Goal: Transaction & Acquisition: Purchase product/service

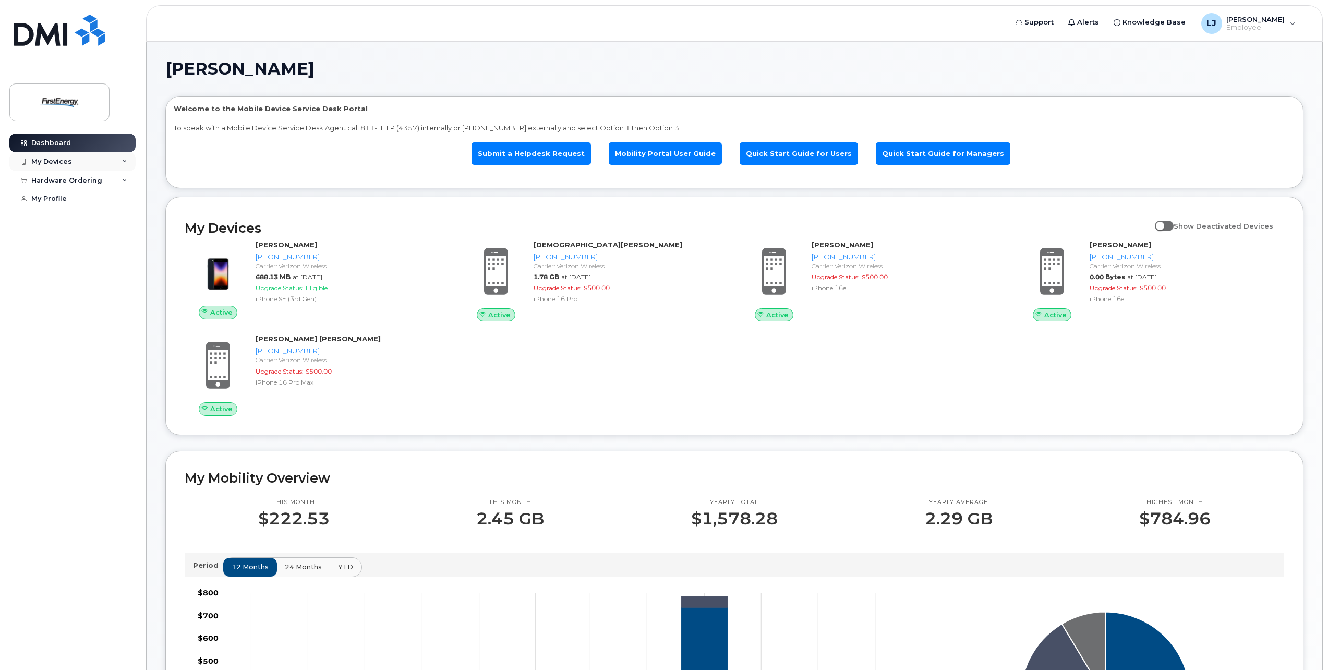
click at [79, 165] on div "My Devices" at bounding box center [72, 161] width 126 height 19
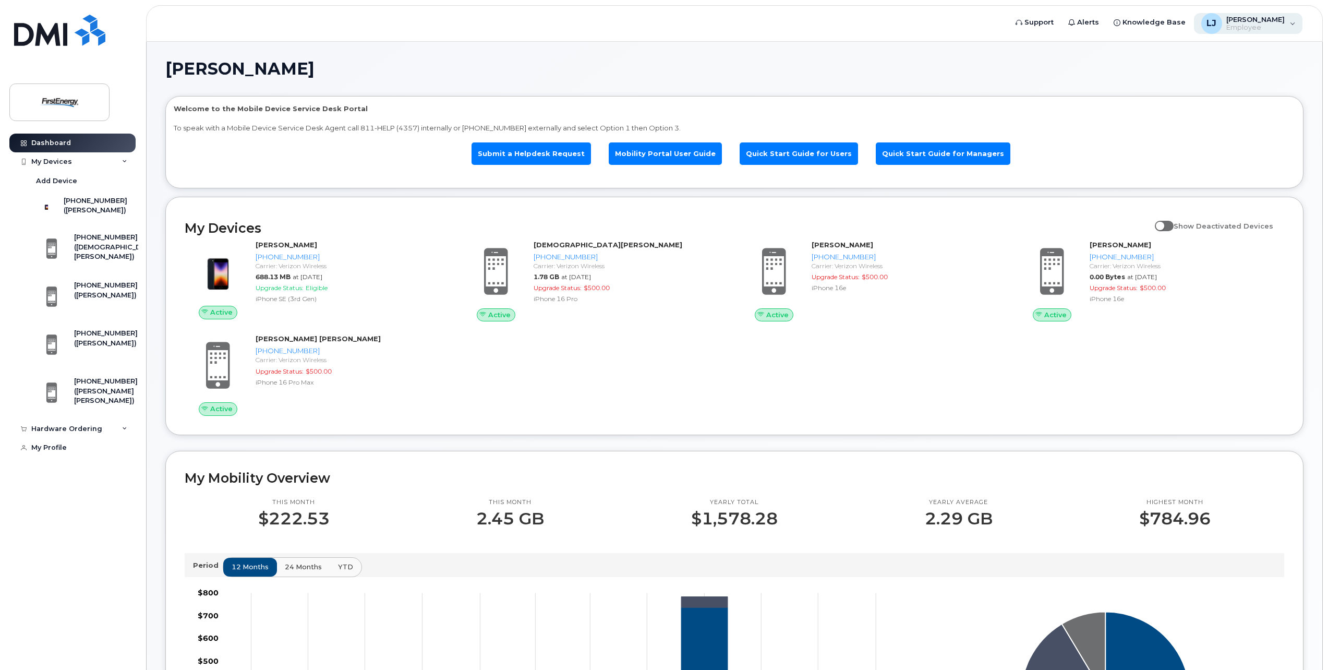
click at [1256, 29] on span "Employee" at bounding box center [1255, 27] width 58 height 8
click at [479, 96] on div "Welcome to the Mobile Device Service Desk Portal To speak with a Mobile Device …" at bounding box center [734, 141] width 1137 height 91
click at [88, 433] on div "Hardware Ordering" at bounding box center [66, 429] width 71 height 8
click at [56, 478] on link "New Order" at bounding box center [82, 468] width 108 height 20
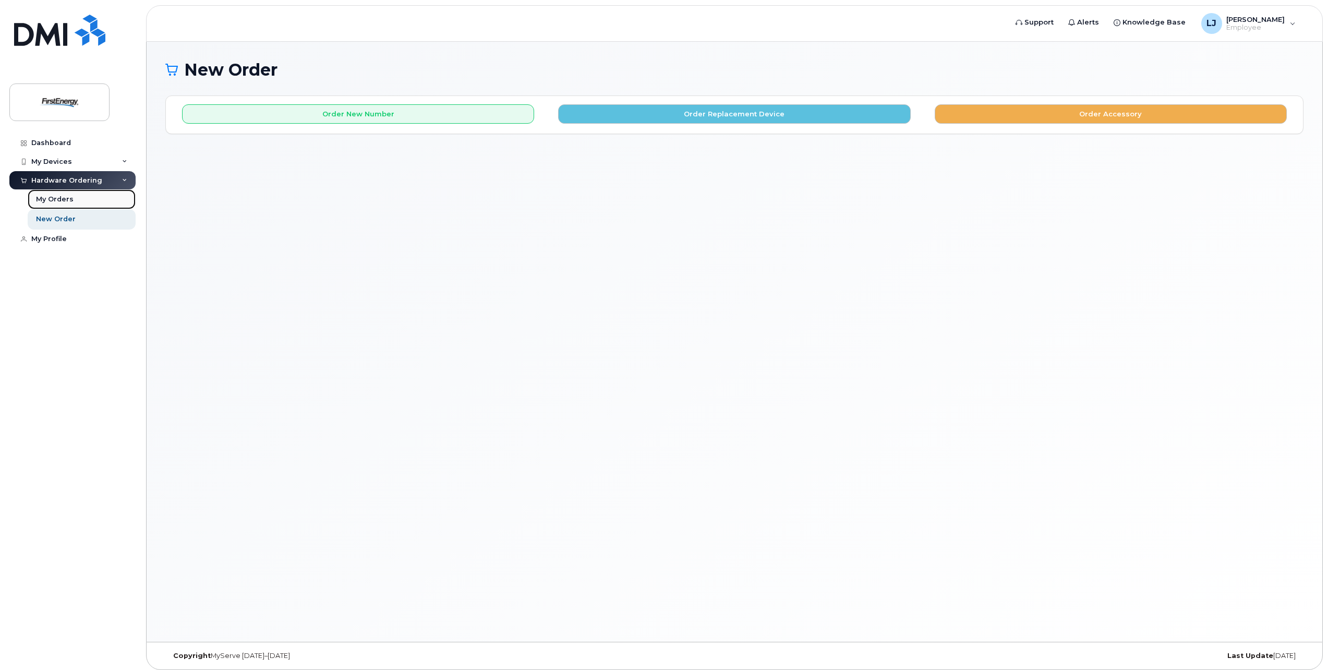
click at [59, 207] on link "My Orders" at bounding box center [82, 199] width 108 height 20
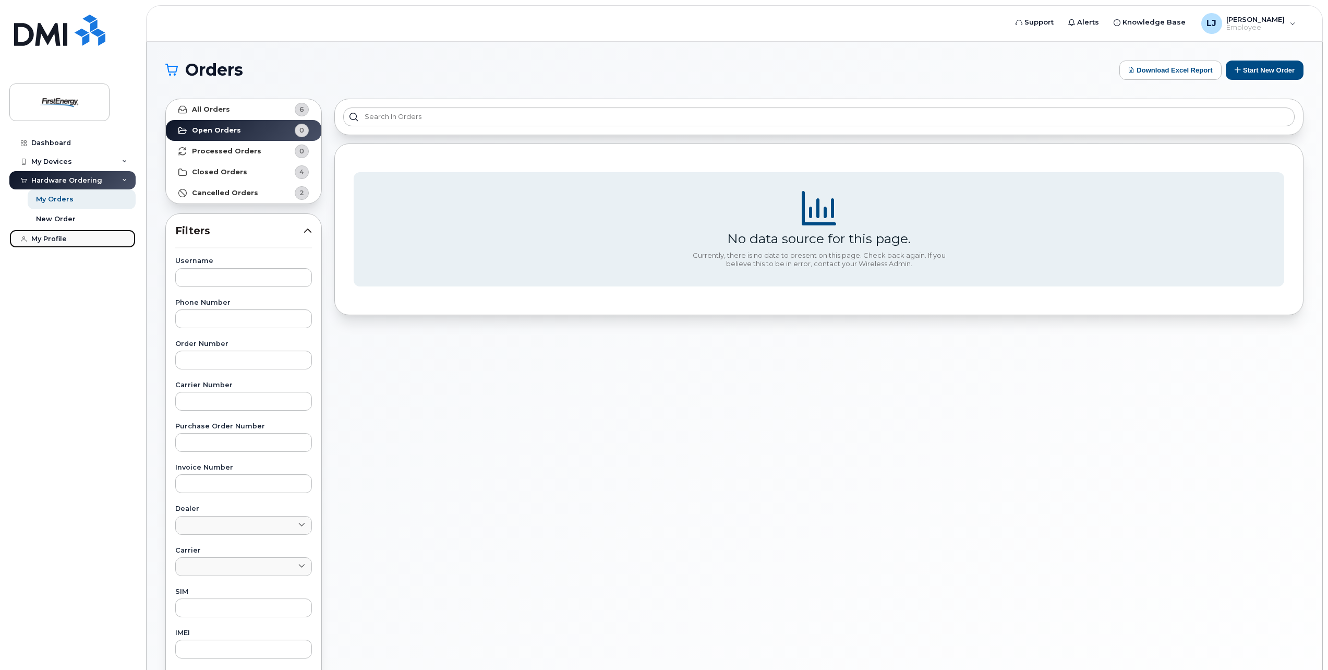
click at [44, 241] on div "My Profile" at bounding box center [48, 239] width 35 height 8
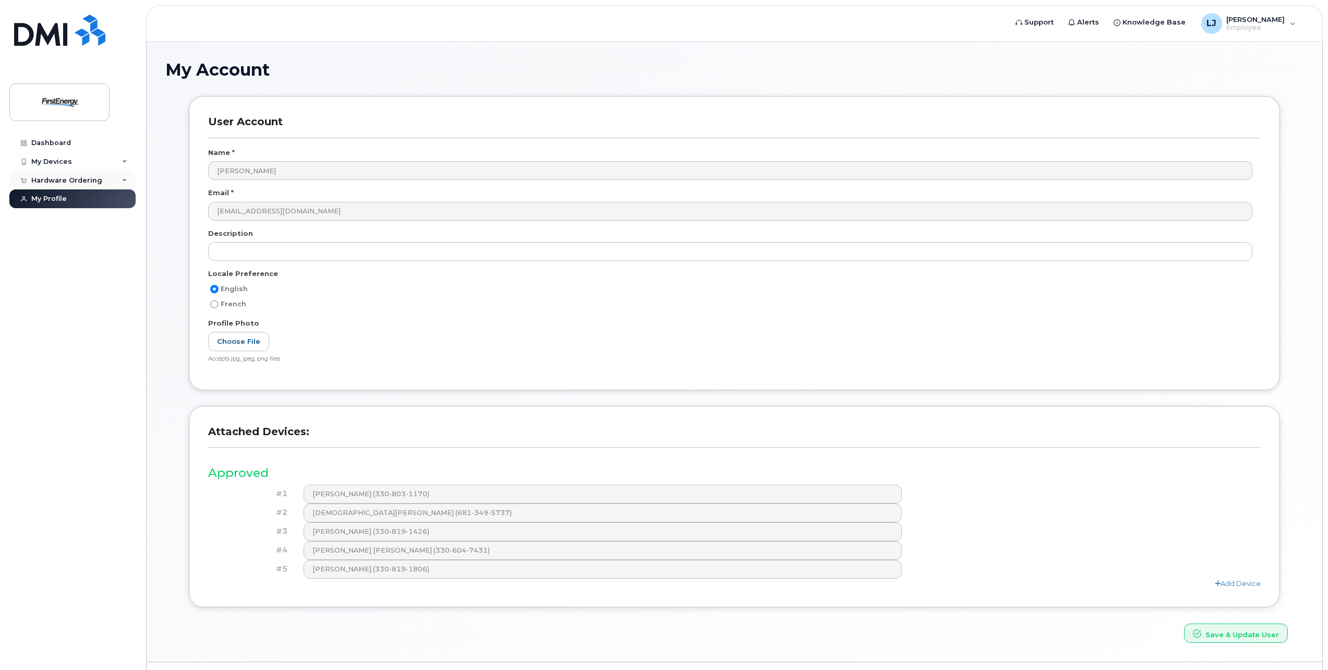
click at [54, 180] on div "Hardware Ordering" at bounding box center [66, 180] width 71 height 8
click at [55, 219] on div "New Order" at bounding box center [56, 218] width 40 height 9
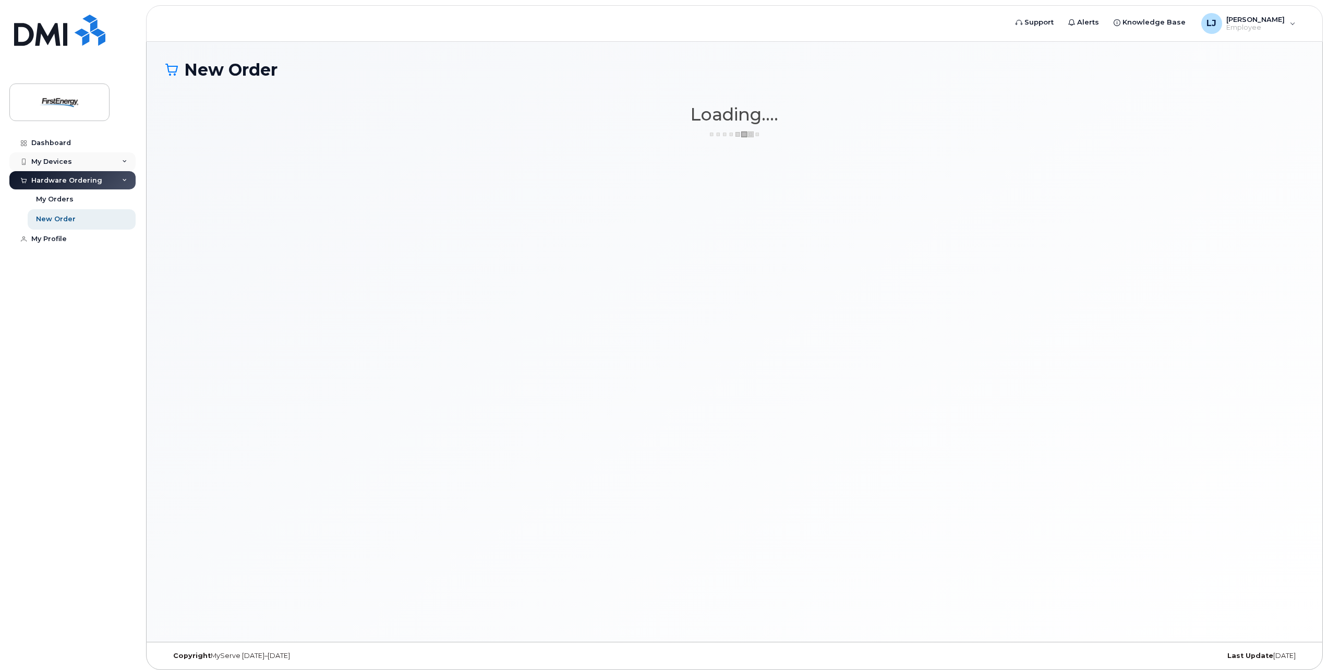
click at [52, 170] on div "My Devices" at bounding box center [72, 161] width 126 height 19
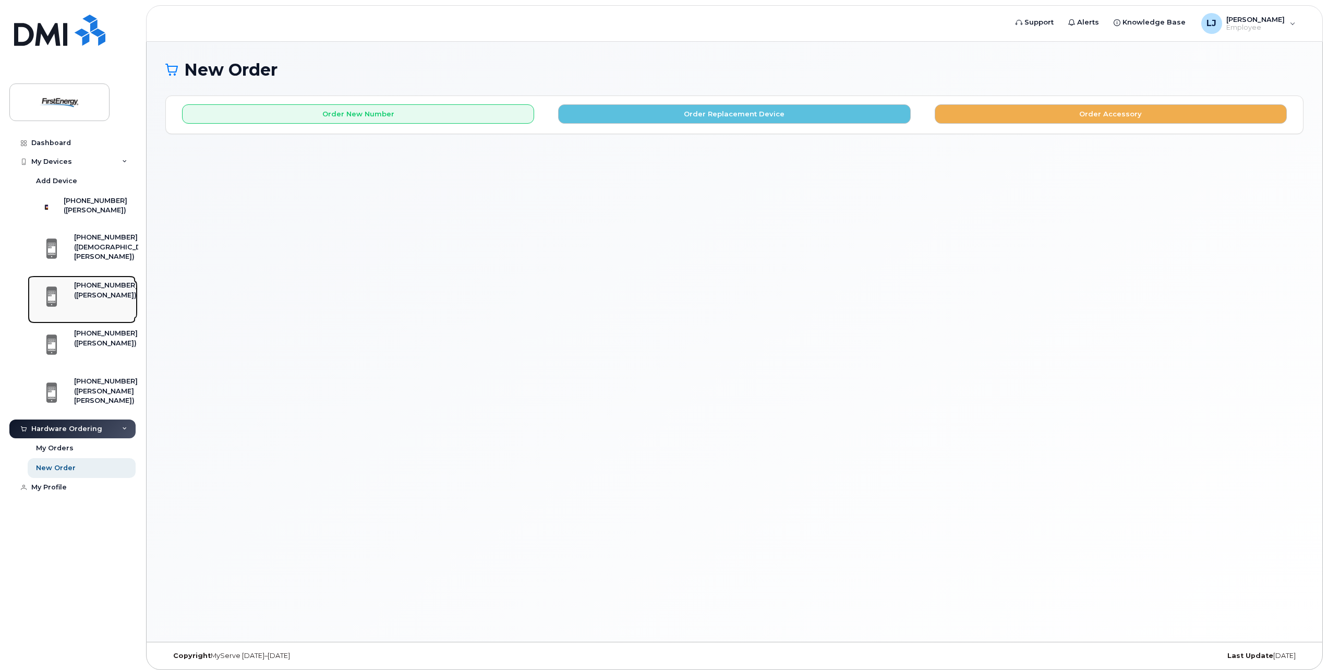
click at [106, 300] on div "([PERSON_NAME])" at bounding box center [106, 294] width 64 height 9
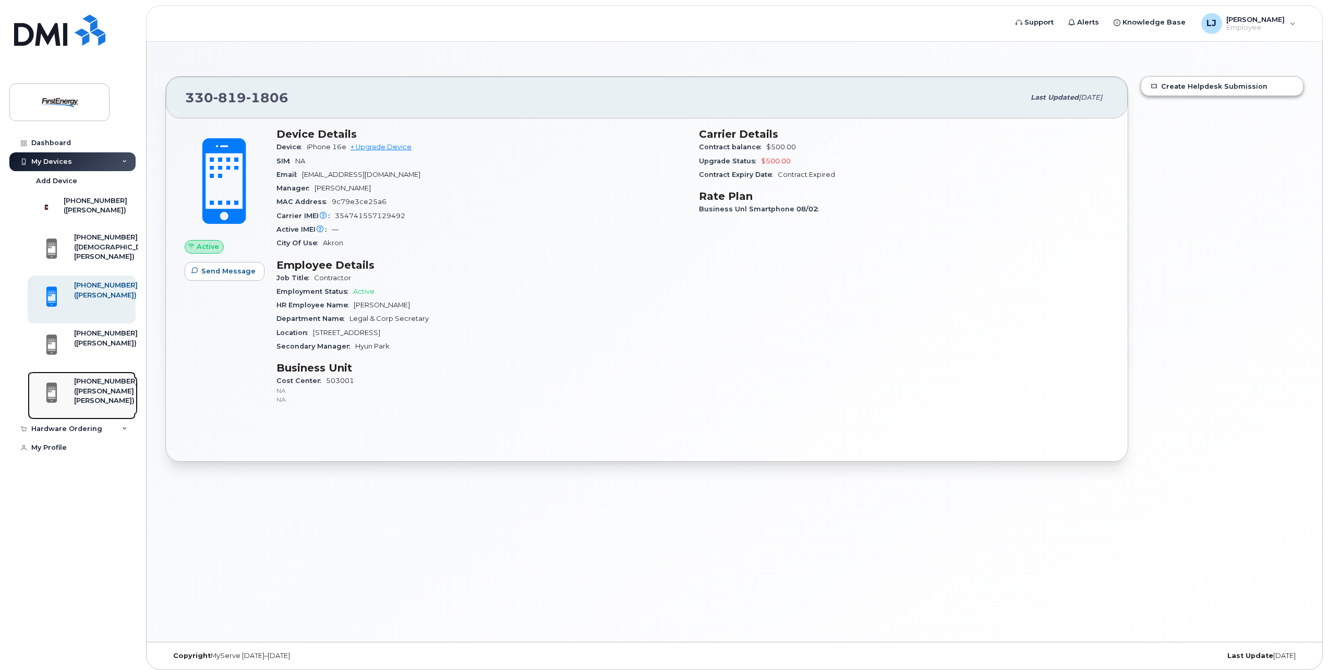
click at [101, 406] on div "([PERSON_NAME] [PERSON_NAME])" at bounding box center [106, 395] width 64 height 19
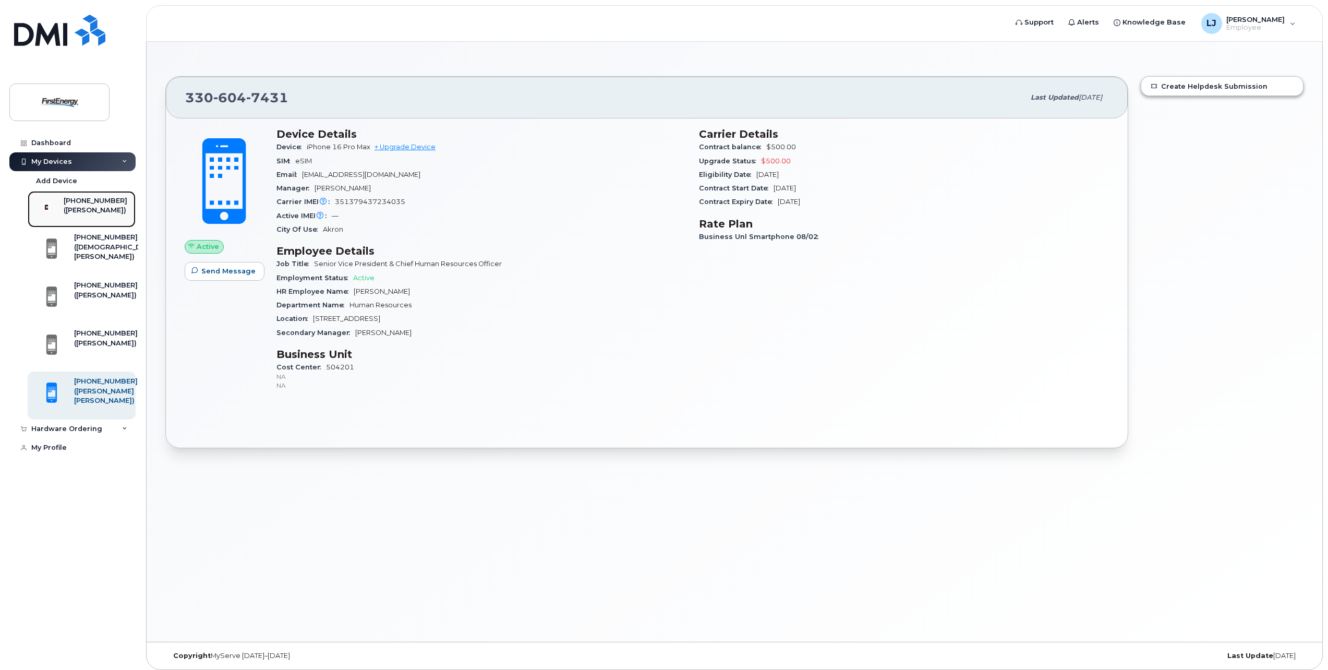
click at [95, 208] on div "([PERSON_NAME])" at bounding box center [96, 209] width 64 height 9
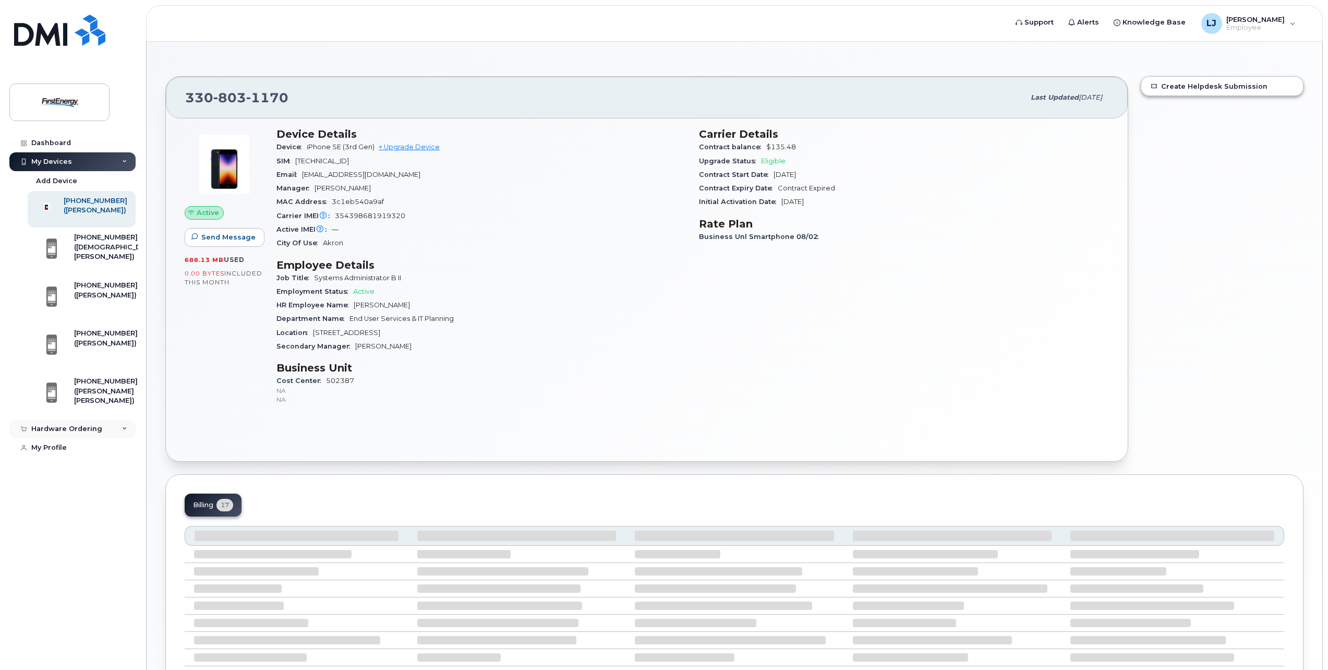
click at [87, 433] on div "Hardware Ordering" at bounding box center [66, 429] width 71 height 8
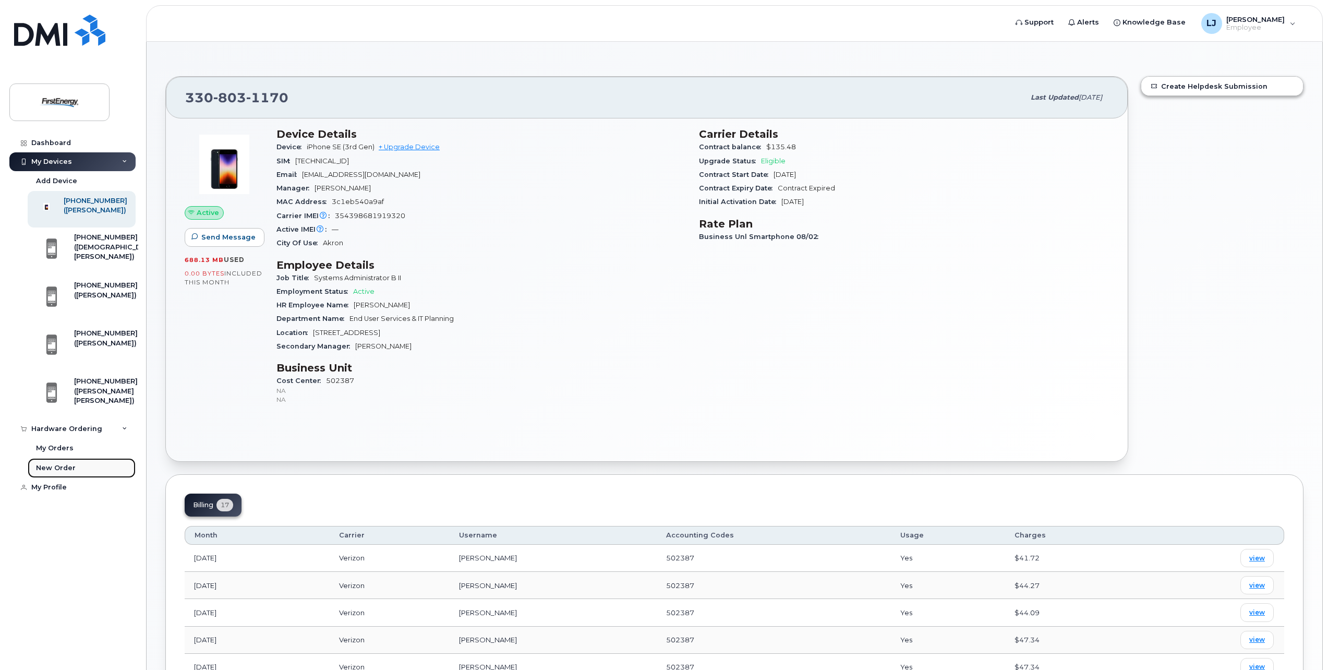
click at [61, 473] on div "New Order" at bounding box center [56, 467] width 40 height 9
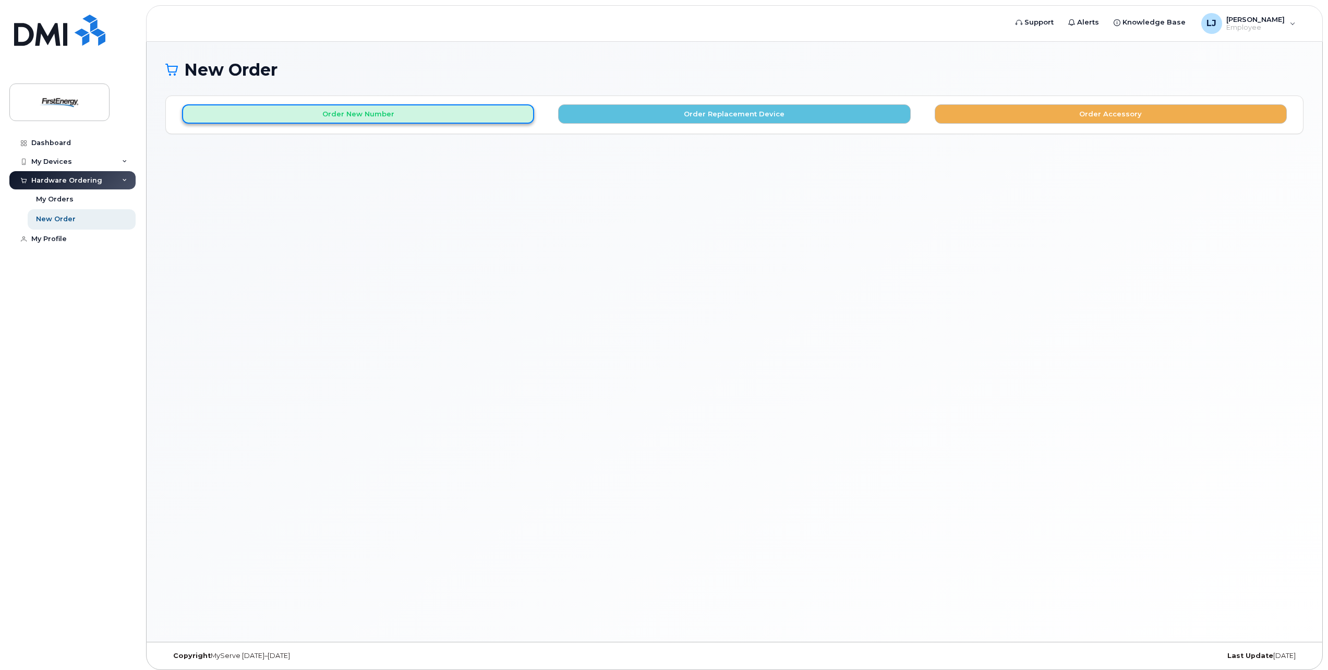
click at [419, 115] on button "Order New Number" at bounding box center [358, 113] width 352 height 19
